Goal: Information Seeking & Learning: Learn about a topic

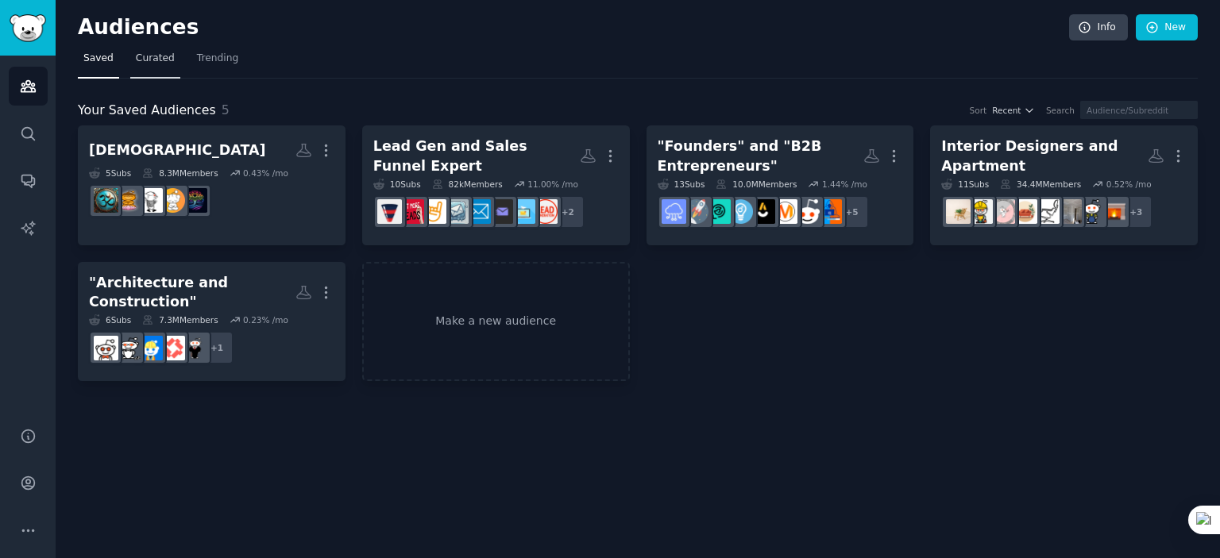
click at [142, 63] on span "Curated" at bounding box center [155, 59] width 39 height 14
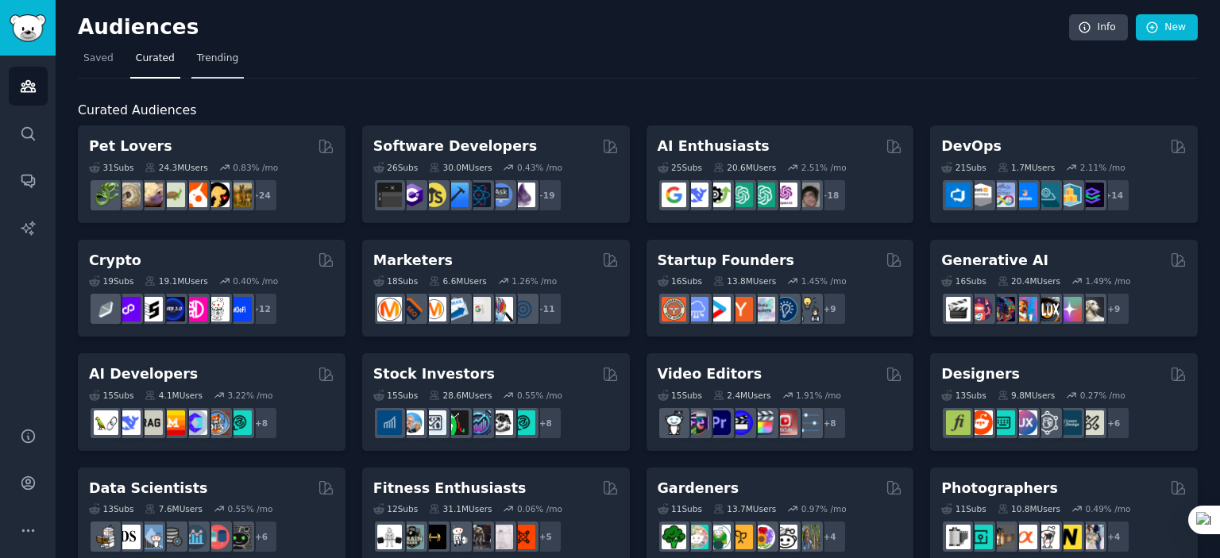
click at [199, 56] on span "Trending" at bounding box center [217, 59] width 41 height 14
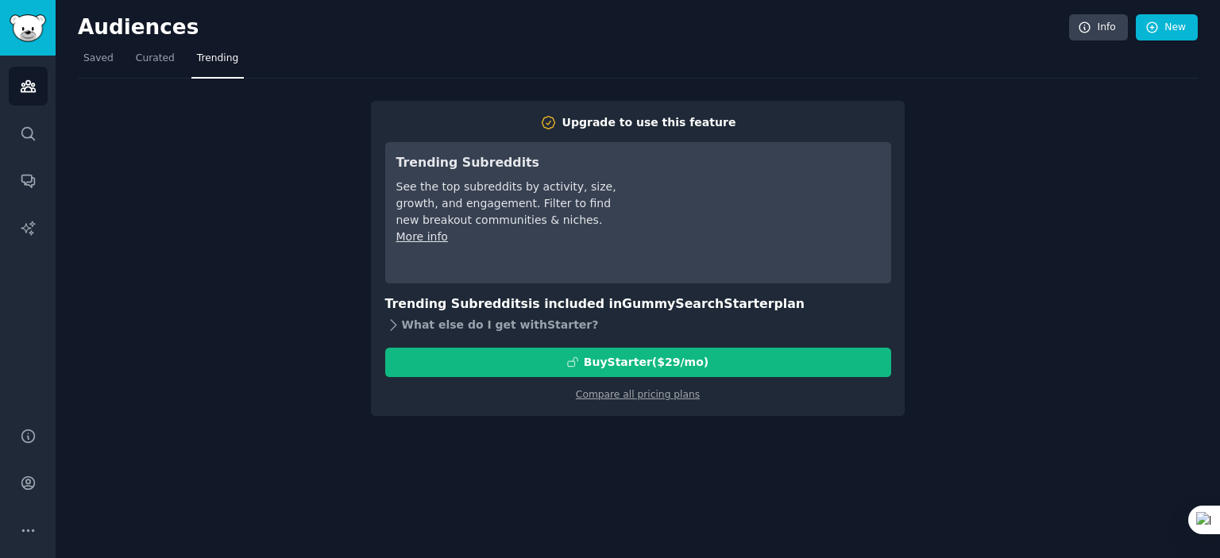
click at [400, 320] on div "What else do I get with Starter ?" at bounding box center [638, 326] width 506 height 22
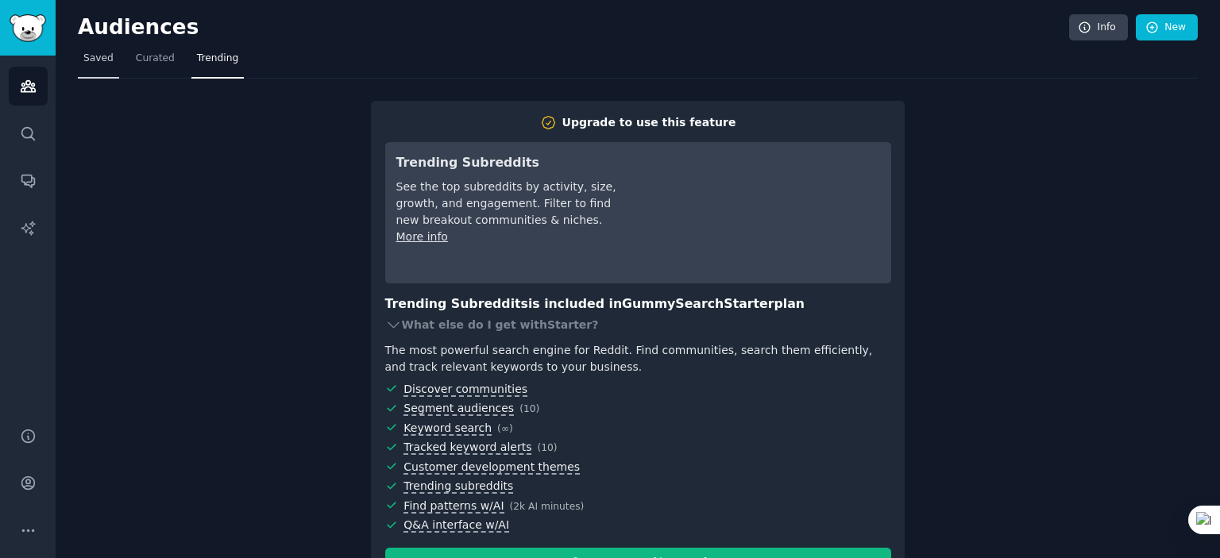
click at [86, 48] on link "Saved" at bounding box center [98, 62] width 41 height 33
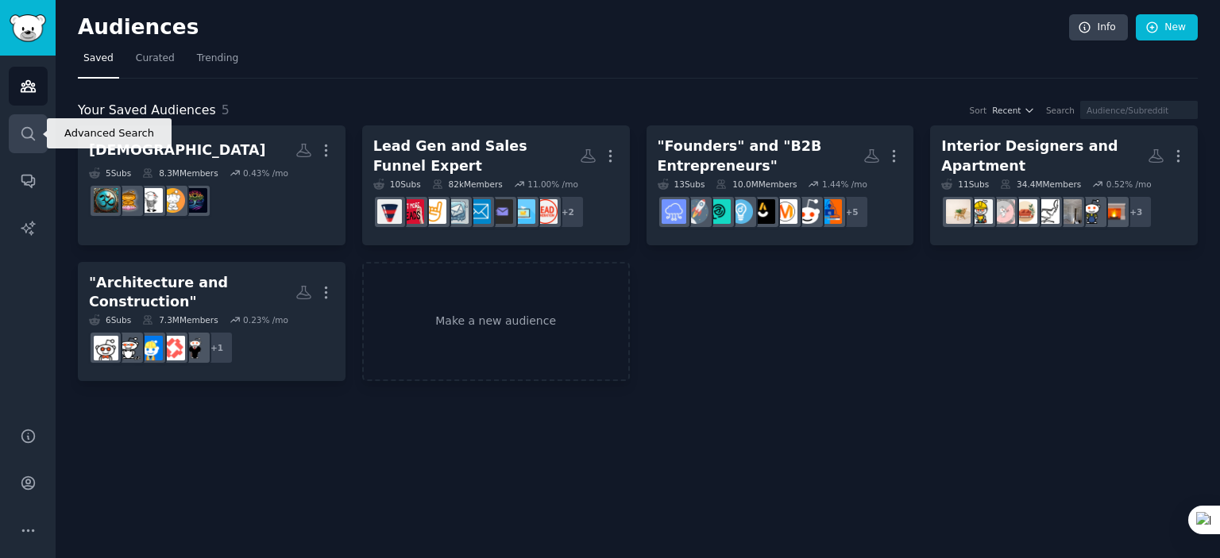
click at [27, 129] on icon "Sidebar" at bounding box center [28, 134] width 17 height 17
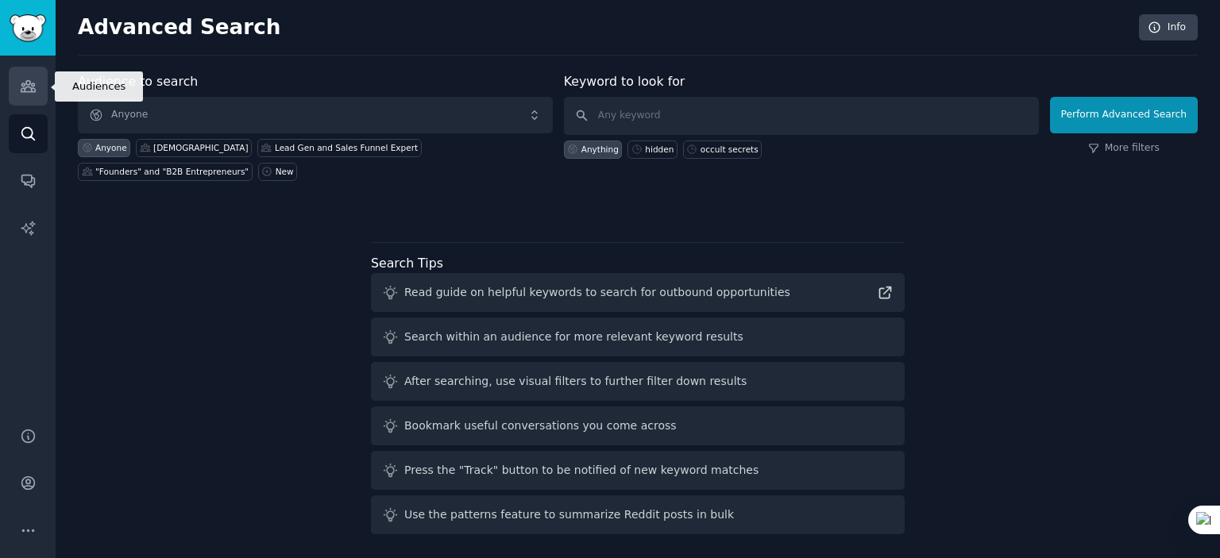
click at [37, 90] on link "Audiences" at bounding box center [28, 86] width 39 height 39
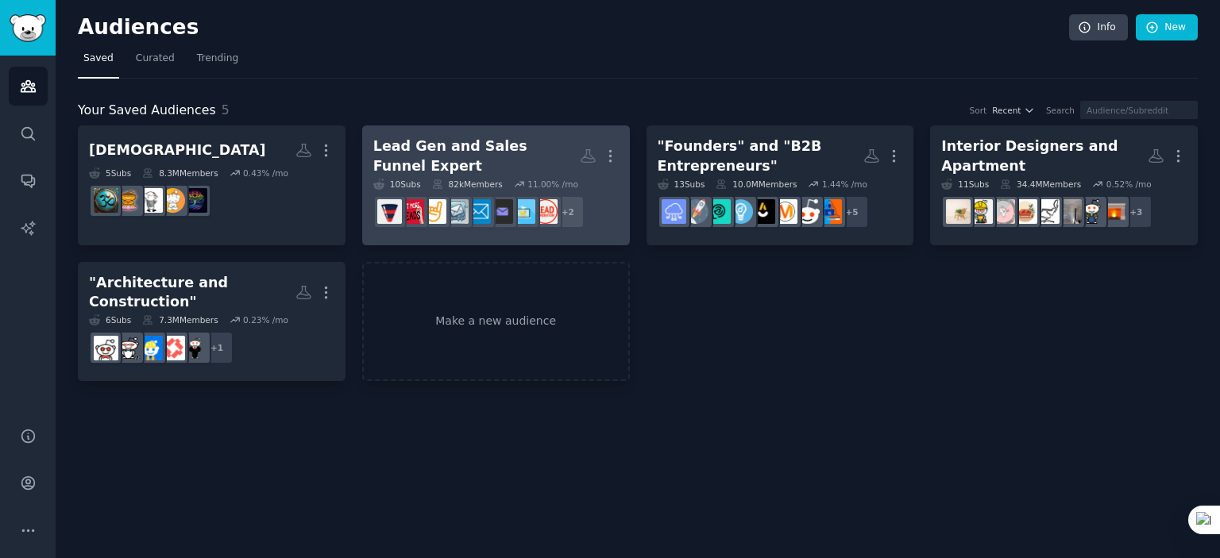
click at [495, 158] on div "Lead Gen and Sales Funnel Expert" at bounding box center [476, 156] width 207 height 39
